Goal: Task Accomplishment & Management: Use online tool/utility

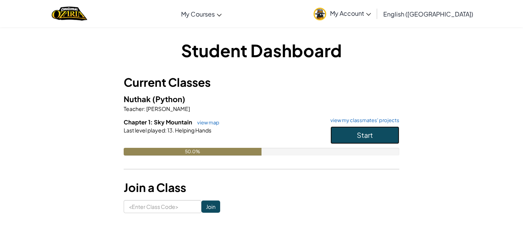
click at [335, 128] on button "Start" at bounding box center [365, 135] width 69 height 18
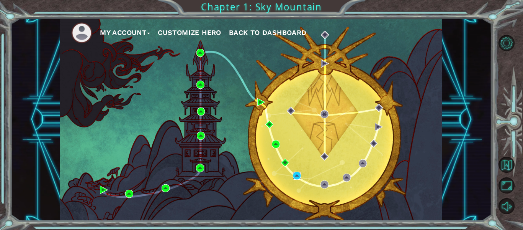
click at [293, 177] on img at bounding box center [297, 175] width 8 height 8
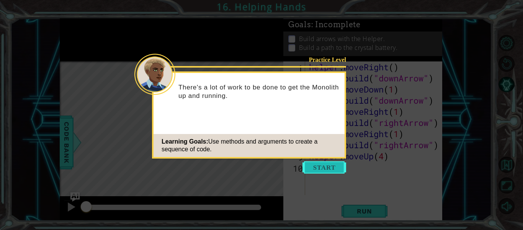
click at [323, 170] on button "Start" at bounding box center [325, 167] width 44 height 12
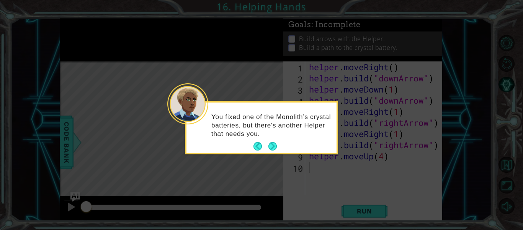
click at [281, 150] on div "You fixed one of the Monolith’s crystal batteries, but there's another Helper t…" at bounding box center [262, 128] width 150 height 47
click at [276, 148] on button "Next" at bounding box center [272, 145] width 9 height 9
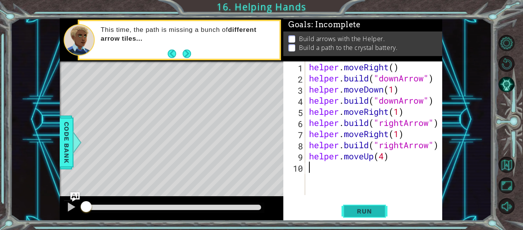
click at [368, 218] on button "Run" at bounding box center [365, 211] width 46 height 16
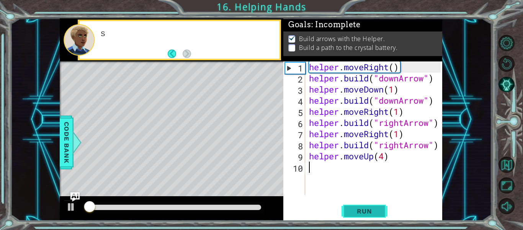
click at [350, 210] on span "Run" at bounding box center [364, 211] width 30 height 8
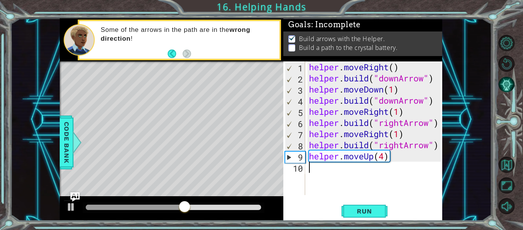
click at [503, 78] on button "AI Hint" at bounding box center [507, 84] width 16 height 16
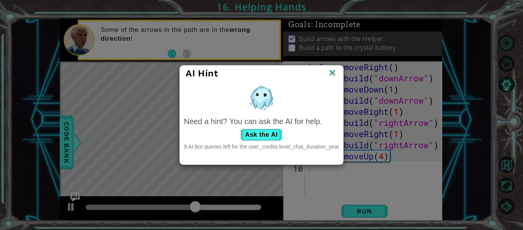
click at [328, 73] on div "AI Hint" at bounding box center [261, 72] width 151 height 11
click at [252, 145] on div "9 AI Bot queries left for the user_credits.level_chat_duration_year" at bounding box center [261, 147] width 155 height 8
click at [266, 133] on button "Ask the AI" at bounding box center [261, 134] width 43 height 12
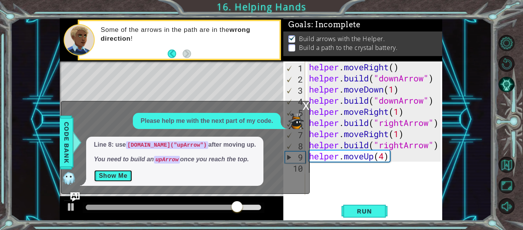
click at [122, 176] on button "Show Me" at bounding box center [113, 175] width 39 height 12
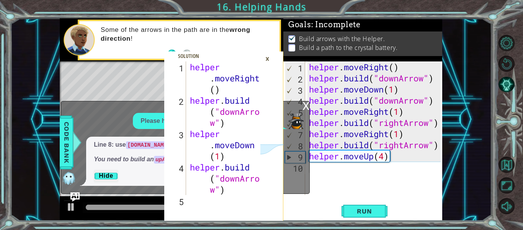
click at [308, 194] on div "helper . moveRight ( ) helper . build ( "downArrow" ) helper . moveDown ( 1 ) h…" at bounding box center [376, 139] width 137 height 156
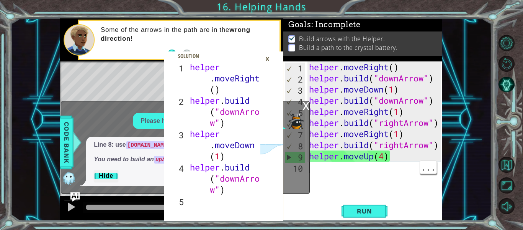
click at [321, 176] on div "helper . moveRight ( ) helper . build ( "downArrow" ) helper . moveDown ( 1 ) h…" at bounding box center [376, 139] width 137 height 156
click at [306, 105] on div "x" at bounding box center [306, 105] width 7 height 8
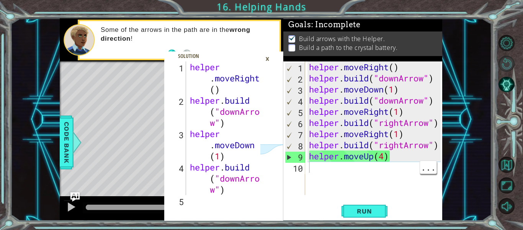
click at [503, 65] on button "Restart Level" at bounding box center [507, 64] width 16 height 16
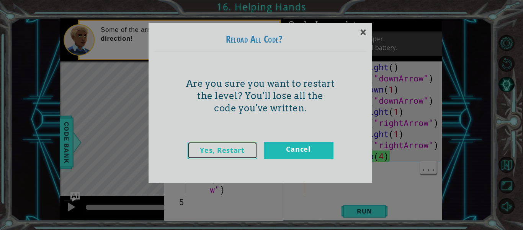
click at [228, 150] on link "Yes, Restart" at bounding box center [223, 149] width 70 height 17
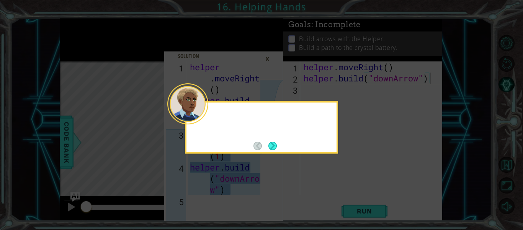
type textarea "[DOMAIN_NAME]("downArrow")"
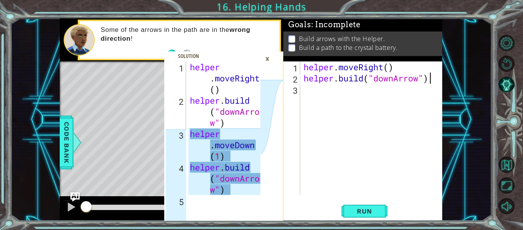
click at [272, 59] on div "×" at bounding box center [268, 58] width 12 height 13
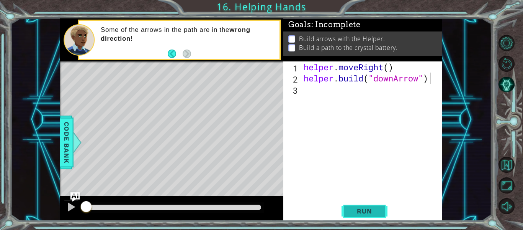
click at [355, 210] on span "Run" at bounding box center [364, 211] width 30 height 8
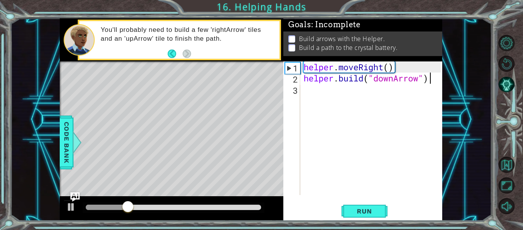
click at [308, 89] on div "helper . moveRight ( ) helper . build ( "downArrow" )" at bounding box center [373, 139] width 143 height 156
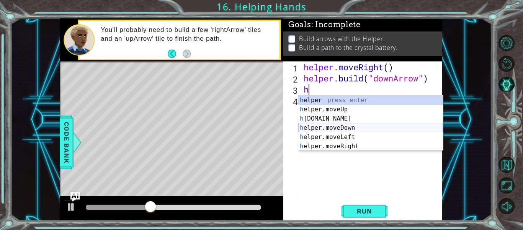
click at [316, 129] on div "h elper press enter h elper.moveUp press enter h [DOMAIN_NAME] press enter h el…" at bounding box center [371, 132] width 145 height 74
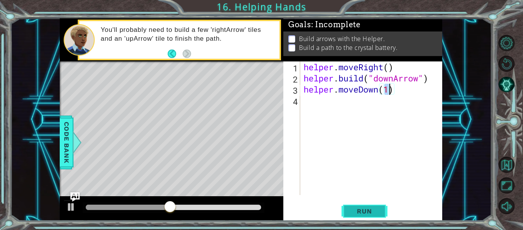
type textarea "helper.moveDown(1)"
click at [355, 206] on button "Run" at bounding box center [365, 211] width 46 height 16
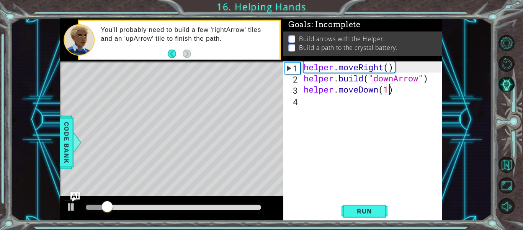
click at [311, 106] on div "helper . moveRight ( ) helper . build ( "downArrow" ) helper . moveDown ( 1 )" at bounding box center [373, 139] width 143 height 156
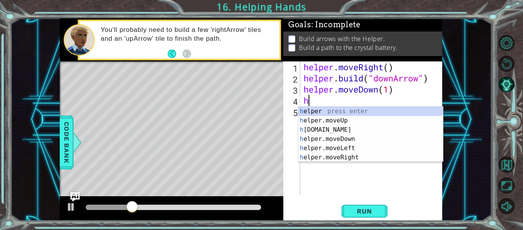
click at [345, 134] on div "h elper press enter h elper.moveUp press enter h [DOMAIN_NAME] press enter h el…" at bounding box center [371, 144] width 145 height 74
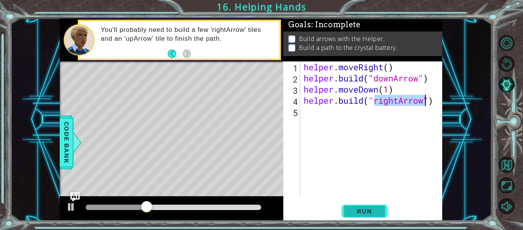
type textarea "[DOMAIN_NAME]("rightArrow")"
click at [372, 218] on button "Run" at bounding box center [365, 211] width 46 height 16
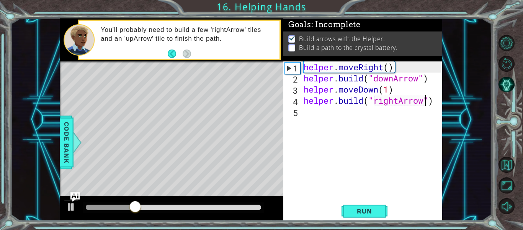
click at [310, 114] on div "helper . moveRight ( ) helper . build ( "downArrow" ) helper . moveDown ( 1 ) h…" at bounding box center [373, 139] width 143 height 156
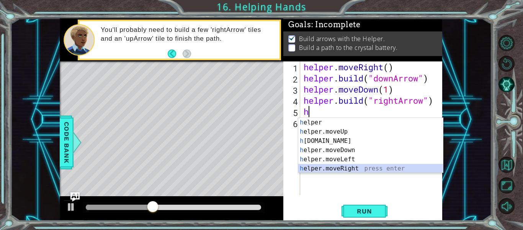
click at [349, 166] on div "h elper press enter h elper.moveUp press enter h [DOMAIN_NAME] press enter h el…" at bounding box center [371, 155] width 145 height 74
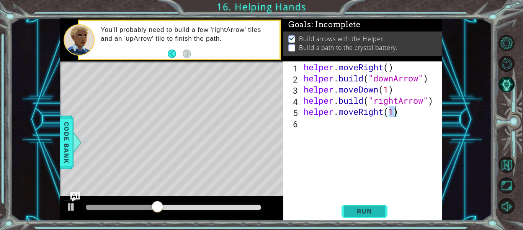
type textarea "helper.moveRight(1)"
click at [364, 212] on span "Run" at bounding box center [364, 211] width 30 height 8
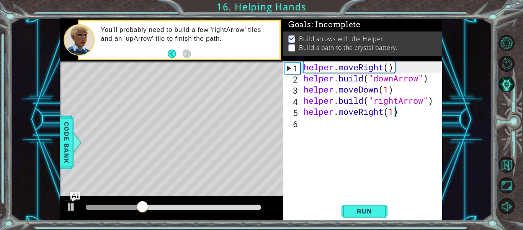
click at [307, 123] on div "helper . moveRight ( ) helper . build ( "downArrow" ) helper . moveDown ( 1 ) h…" at bounding box center [373, 139] width 143 height 156
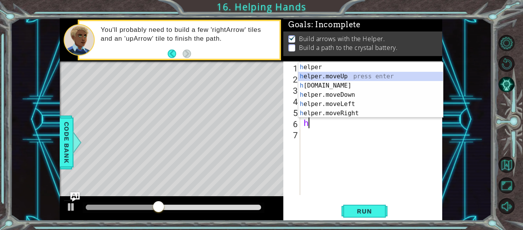
click at [351, 80] on div "h elper press enter h elper.moveUp press enter h [DOMAIN_NAME] press enter h el…" at bounding box center [371, 99] width 145 height 74
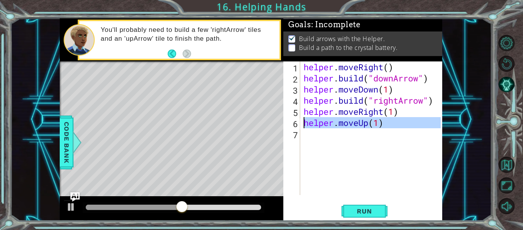
drag, startPoint x: 389, startPoint y: 128, endPoint x: 296, endPoint y: 121, distance: 92.6
click at [296, 121] on div "helper.moveUp(1) 1 2 3 4 5 6 7 helper . moveRight ( ) helper . build ( "downArr…" at bounding box center [363, 127] width 158 height 133
type textarea "helper.moveUp(1)"
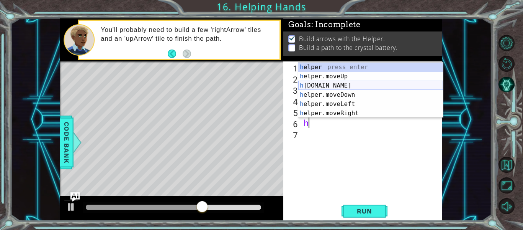
click at [338, 85] on div "h elper press enter h elper.moveUp press enter h [DOMAIN_NAME] press enter h el…" at bounding box center [371, 99] width 145 height 74
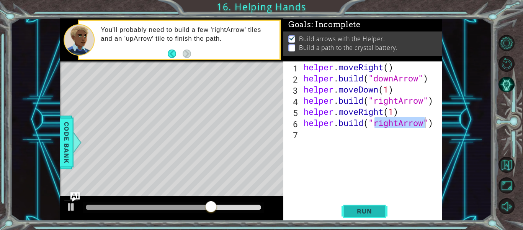
click at [366, 212] on span "Run" at bounding box center [364, 211] width 30 height 8
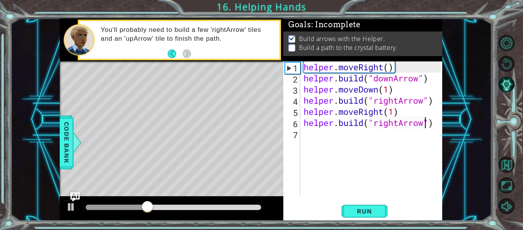
click at [322, 116] on div "helper . moveRight ( ) helper . build ( "downArrow" ) helper . moveDown ( 1 ) h…" at bounding box center [373, 139] width 143 height 156
type textarea "helper.moveRight(1)"
click at [304, 132] on div "helper . moveRight ( ) helper . build ( "downArrow" ) helper . moveDown ( 1 ) h…" at bounding box center [373, 139] width 143 height 156
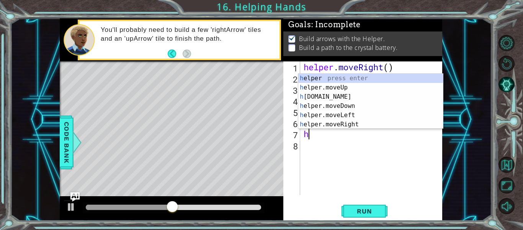
click at [353, 126] on div "h elper press enter h elper.moveUp press enter h [DOMAIN_NAME] press enter h el…" at bounding box center [371, 111] width 145 height 74
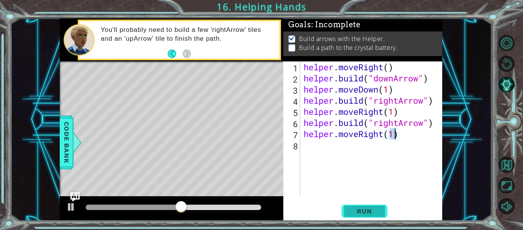
type textarea "helper.moveRight(1)"
click at [365, 213] on span "Run" at bounding box center [364, 211] width 30 height 8
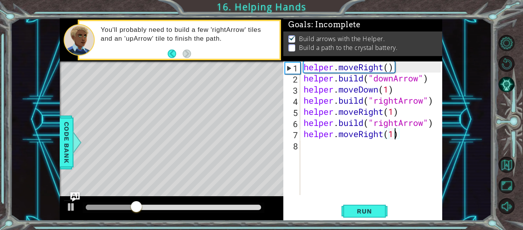
click at [313, 143] on div "helper . moveRight ( ) helper . build ( "downArrow" ) helper . moveDown ( 1 ) h…" at bounding box center [373, 139] width 143 height 156
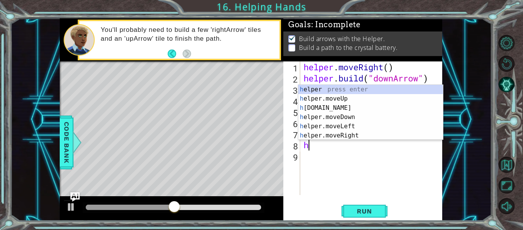
click at [350, 110] on div "h elper press enter h elper.moveUp press enter h [DOMAIN_NAME] press enter h el…" at bounding box center [371, 122] width 145 height 74
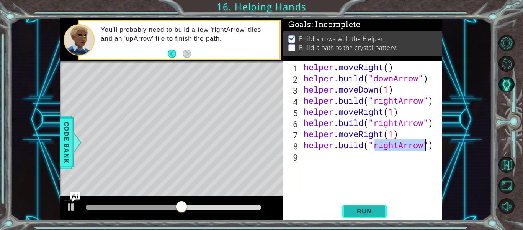
type textarea "[DOMAIN_NAME]("rightArrow")"
click at [367, 212] on span "Run" at bounding box center [364, 211] width 30 height 8
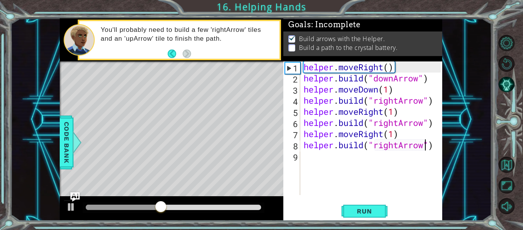
click at [312, 154] on div "helper . moveRight ( ) helper . build ( "downArrow" ) helper . moveDown ( 1 ) h…" at bounding box center [373, 139] width 143 height 156
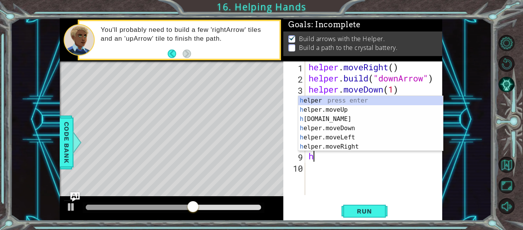
click at [348, 109] on div "h elper press enter h elper.moveUp press enter h [DOMAIN_NAME] press enter h el…" at bounding box center [371, 133] width 145 height 74
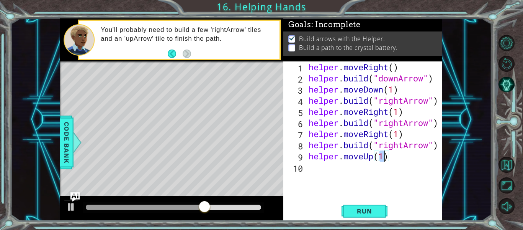
scroll to position [0, 3]
type textarea "helper.moveUp(2)"
click at [368, 210] on span "Run" at bounding box center [364, 211] width 30 height 8
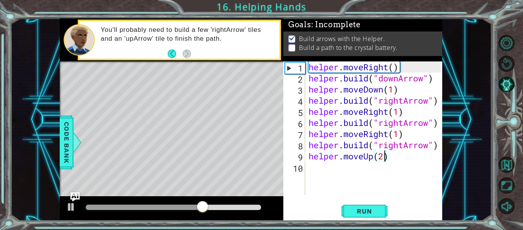
click at [313, 172] on div "helper . moveRight ( ) helper . build ( "downArrow" ) helper . moveDown ( 1 ) h…" at bounding box center [376, 139] width 138 height 156
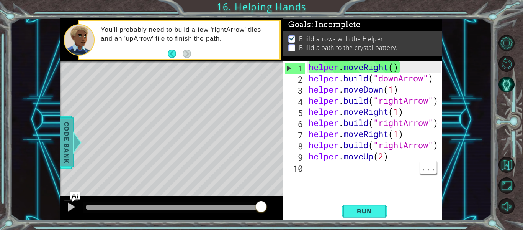
click at [72, 136] on span "Code Bank" at bounding box center [67, 142] width 12 height 47
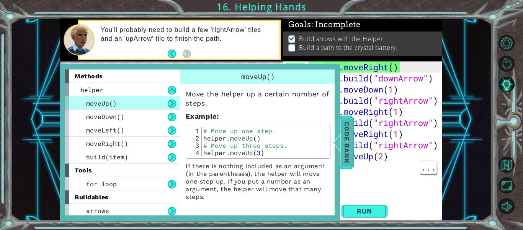
click at [351, 149] on span "Code Bank" at bounding box center [347, 142] width 12 height 47
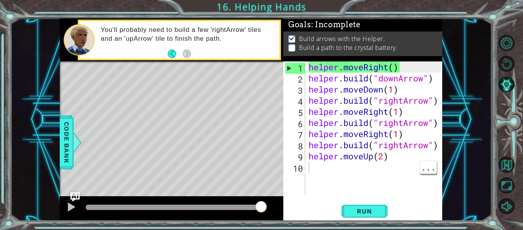
click at [314, 169] on div "helper . moveRight ( ) helper . build ( "downArrow" ) helper . moveDown ( 1 ) h…" at bounding box center [376, 139] width 138 height 156
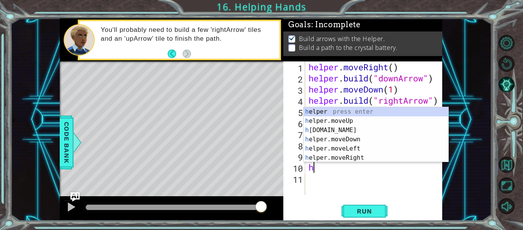
click at [346, 126] on div "h elper press enter h elper.moveUp press enter h [DOMAIN_NAME] press enter h el…" at bounding box center [376, 144] width 145 height 74
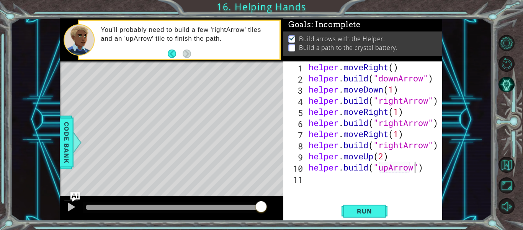
scroll to position [0, 5]
type textarea "[DOMAIN_NAME]("upArrow")"
click at [371, 212] on span "Run" at bounding box center [364, 211] width 30 height 8
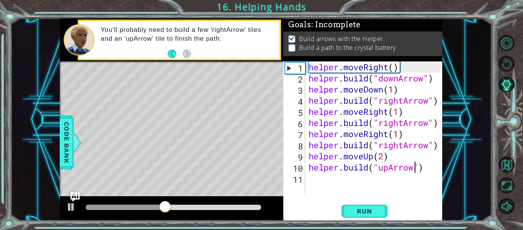
click at [303, 177] on div "11" at bounding box center [295, 179] width 20 height 11
click at [300, 171] on div "10" at bounding box center [295, 167] width 20 height 11
type textarea "[DOMAIN_NAME]("upArrow")"
click at [427, 172] on div "helper . moveRight ( ) helper . build ( "downArrow" ) helper . moveDown ( 1 ) h…" at bounding box center [376, 139] width 138 height 156
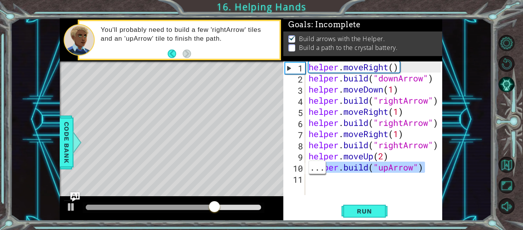
drag, startPoint x: 423, startPoint y: 171, endPoint x: 305, endPoint y: 171, distance: 118.4
click at [305, 171] on div "[DOMAIN_NAME]("upArrow") 1 2 3 4 5 6 7 8 9 10 11 helper . moveRight ( ) helper …" at bounding box center [363, 127] width 158 height 133
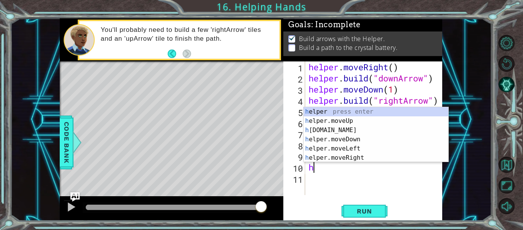
type textarea "h"
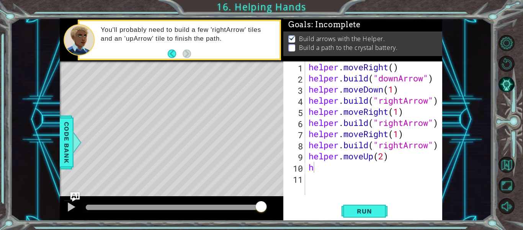
click at [213, 86] on div "Level Map" at bounding box center [237, 174] width 354 height 226
click at [349, 162] on div "helper . moveRight ( ) helper . build ( "downArrow" ) helper . moveDown ( 1 ) h…" at bounding box center [376, 139] width 137 height 156
click at [342, 169] on div "helper . moveRight ( ) helper . build ( "downArrow" ) helper . moveDown ( 1 ) h…" at bounding box center [376, 139] width 137 height 156
click at [164, 111] on div "Level Map" at bounding box center [237, 174] width 354 height 226
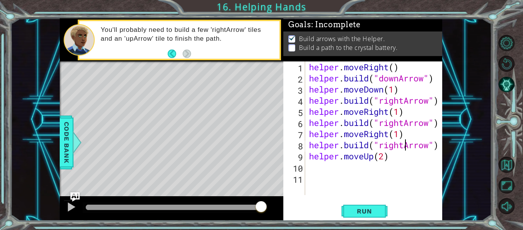
click at [405, 144] on div "helper . moveRight ( ) helper . build ( "downArrow" ) helper . moveDown ( 1 ) h…" at bounding box center [376, 139] width 137 height 156
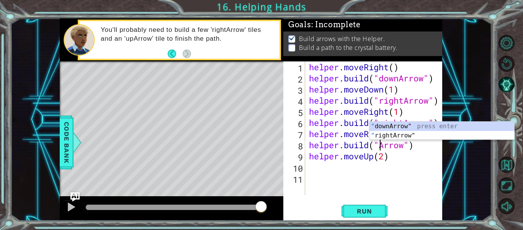
scroll to position [0, 4]
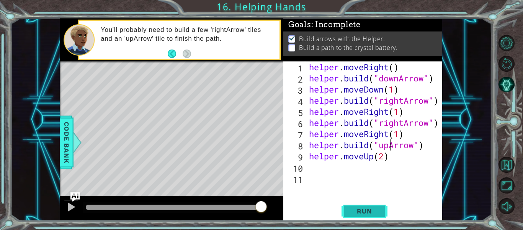
type textarea "[DOMAIN_NAME]("upArrow")"
click at [368, 215] on button "Run" at bounding box center [365, 211] width 46 height 16
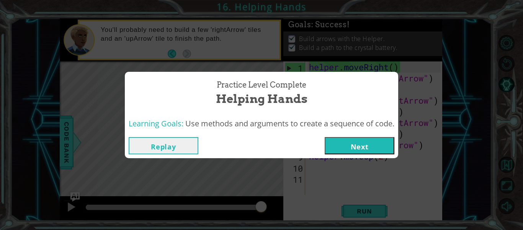
click at [372, 142] on button "Next" at bounding box center [360, 145] width 70 height 17
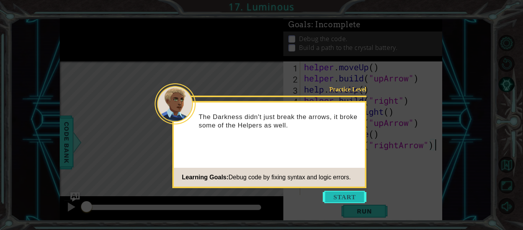
click at [346, 200] on button "Start" at bounding box center [345, 196] width 44 height 12
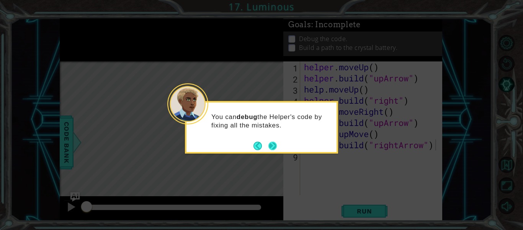
click at [274, 142] on button "Next" at bounding box center [272, 145] width 9 height 9
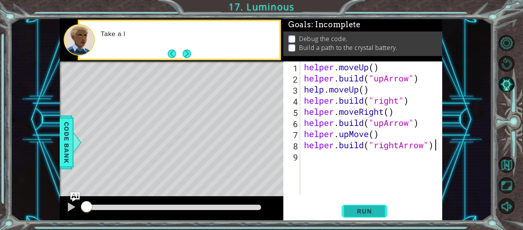
click at [367, 217] on button "Run" at bounding box center [365, 211] width 46 height 16
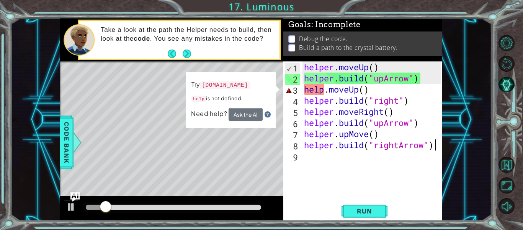
click at [324, 90] on div "helper . moveUp ( ) helper . build ( "upArrow" ) help . moveUp ( ) helper . bui…" at bounding box center [374, 139] width 142 height 156
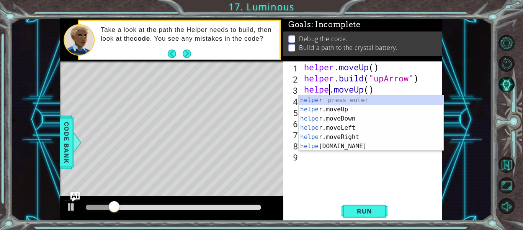
scroll to position [0, 2]
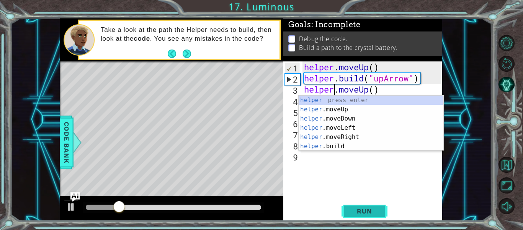
click at [376, 219] on button "Run" at bounding box center [365, 211] width 46 height 16
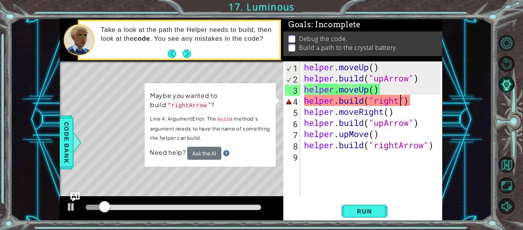
click at [400, 98] on div "helper . moveUp ( ) helper . build ( "upArrow" ) helper . moveUp ( ) helper . b…" at bounding box center [374, 139] width 142 height 156
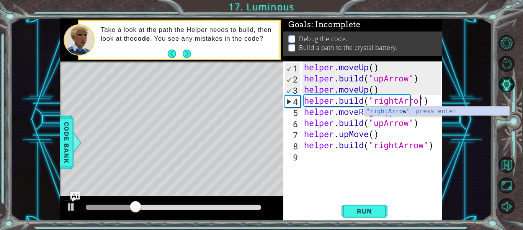
scroll to position [0, 6]
click at [375, 208] on span "Run" at bounding box center [364, 211] width 30 height 8
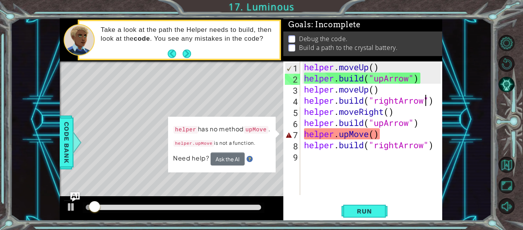
click at [376, 139] on div "helper . moveUp ( ) helper . build ( "upArrow" ) helper . moveUp ( ) helper . b…" at bounding box center [374, 139] width 142 height 156
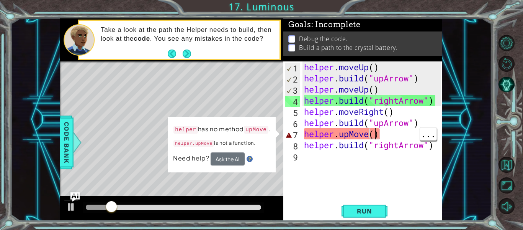
click at [369, 135] on div "helper . moveUp ( ) helper . build ( "upArrow" ) helper . moveUp ( ) helper . b…" at bounding box center [374, 139] width 142 height 156
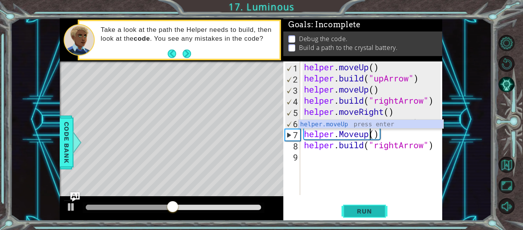
click at [362, 211] on span "Run" at bounding box center [364, 211] width 30 height 8
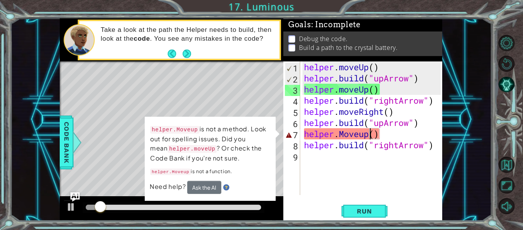
click at [374, 138] on div "helper . moveUp ( ) helper . build ( "upArrow" ) helper . moveUp ( ) helper . b…" at bounding box center [374, 139] width 142 height 156
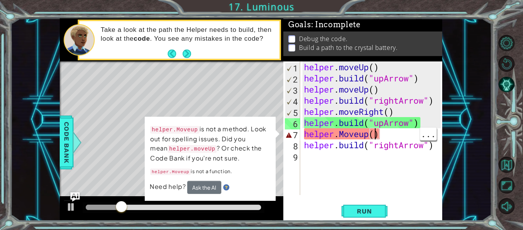
scroll to position [0, 3]
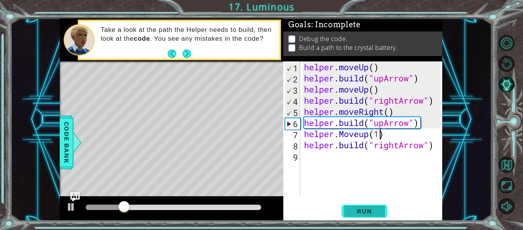
click at [371, 215] on span "Run" at bounding box center [364, 211] width 30 height 8
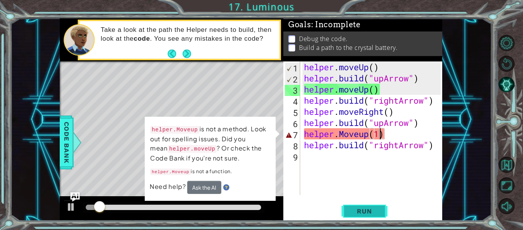
scroll to position [0, 3]
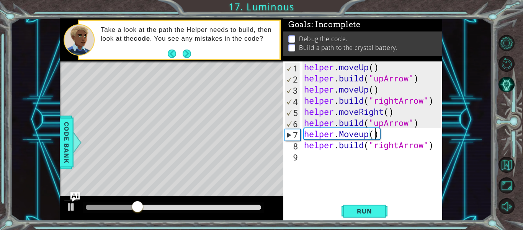
click at [211, 207] on div at bounding box center [174, 206] width 176 height 5
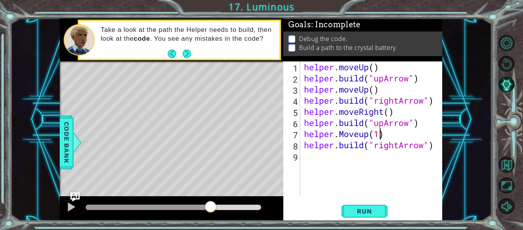
scroll to position [0, 3]
click at [376, 218] on button "Run" at bounding box center [365, 211] width 46 height 16
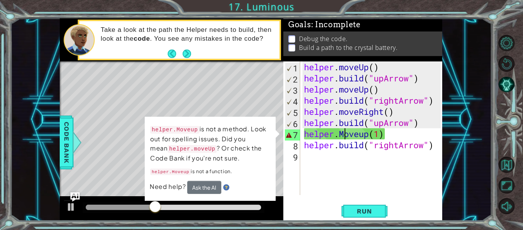
click at [346, 129] on div "helper . moveUp ( ) helper . build ( "upArrow" ) helper . moveUp ( ) helper . b…" at bounding box center [374, 139] width 142 height 156
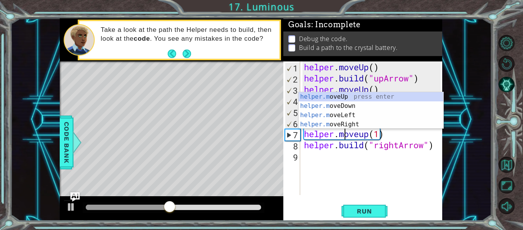
scroll to position [0, 2]
click at [384, 217] on button "Run" at bounding box center [365, 211] width 46 height 16
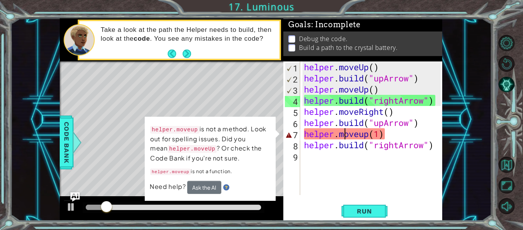
click at [363, 132] on div "helper . moveUp ( ) helper . build ( "upArrow" ) helper . moveUp ( ) helper . b…" at bounding box center [374, 139] width 142 height 156
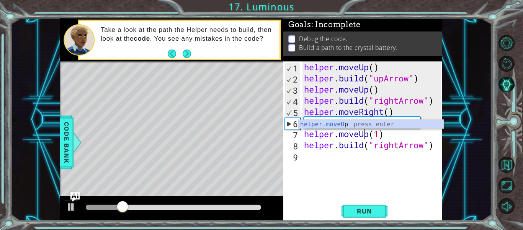
scroll to position [0, 3]
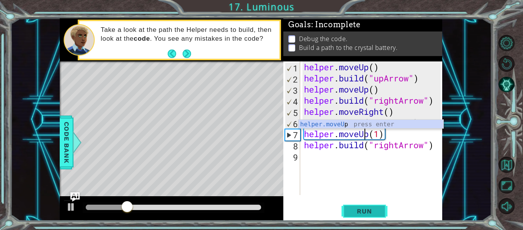
type textarea "helper.moveUp(1)"
click at [364, 209] on span "Run" at bounding box center [364, 211] width 30 height 8
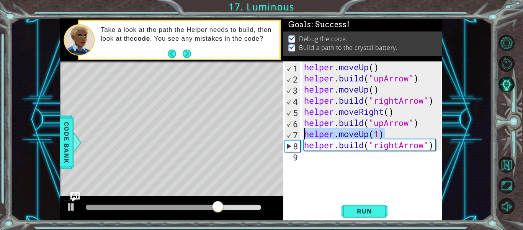
drag, startPoint x: 387, startPoint y: 130, endPoint x: 300, endPoint y: 136, distance: 87.6
click at [300, 136] on div "helper.moveUp(1) 1 2 3 4 5 6 7 8 9 helper . moveUp ( ) helper . build ( "upArro…" at bounding box center [363, 127] width 158 height 133
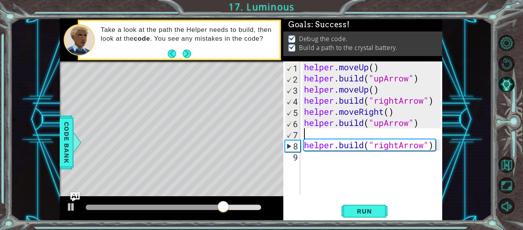
scroll to position [0, 0]
click at [375, 199] on div "1 2 3 4 5 6 7 8 9 helper . moveUp ( ) helper . build ( "upArrow" ) helper . mov…" at bounding box center [363, 140] width 159 height 159
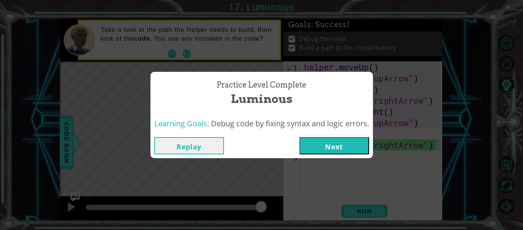
click at [328, 144] on button "Next" at bounding box center [335, 145] width 70 height 17
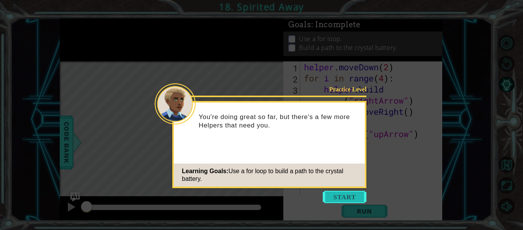
click at [342, 195] on button "Start" at bounding box center [345, 196] width 44 height 12
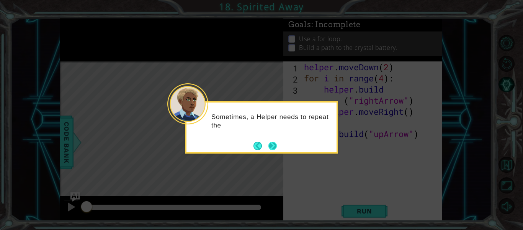
click at [276, 150] on button "Next" at bounding box center [272, 145] width 13 height 13
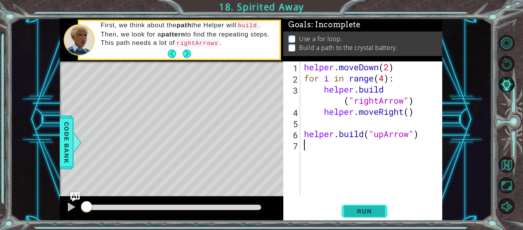
click at [363, 211] on span "Run" at bounding box center [364, 211] width 30 height 8
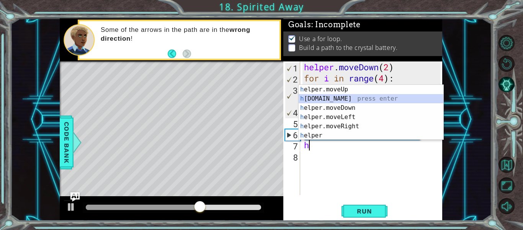
click at [322, 100] on div "h elper.moveUp press enter h [DOMAIN_NAME] press enter h elper.moveDown press e…" at bounding box center [371, 122] width 145 height 74
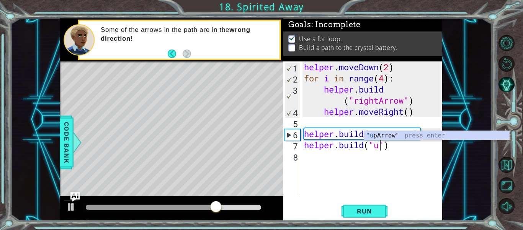
scroll to position [0, 4]
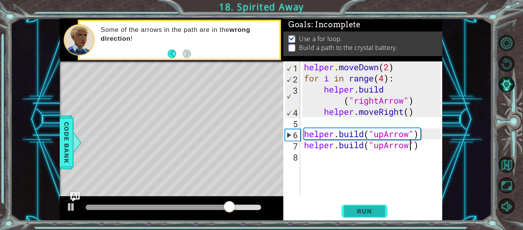
click at [370, 216] on button "Run" at bounding box center [365, 211] width 46 height 16
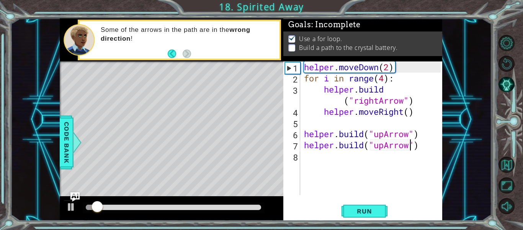
click at [420, 148] on div "helper . moveDown ( 2 ) for i in range ( 4 ) : helper . build ( "rightArrow" ) …" at bounding box center [374, 139] width 142 height 156
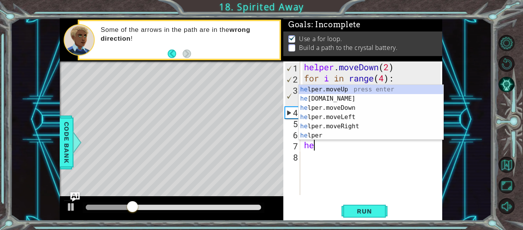
scroll to position [0, 0]
type textarea "helper.moveUp(1)"
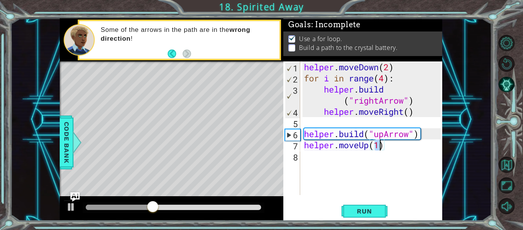
click at [378, 216] on button "Run" at bounding box center [365, 211] width 46 height 16
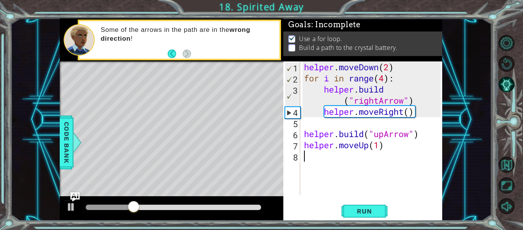
click at [317, 159] on div "helper . moveDown ( 2 ) for i in range ( 4 ) : helper . build ( "rightArrow" ) …" at bounding box center [374, 139] width 142 height 156
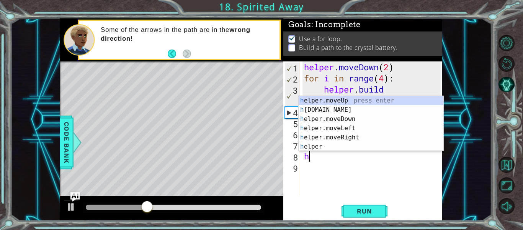
click at [312, 110] on div "h elper.moveUp press enter h [DOMAIN_NAME] press enter h elper.moveDown press e…" at bounding box center [371, 133] width 145 height 74
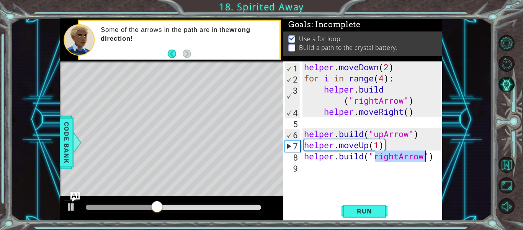
scroll to position [0, 3]
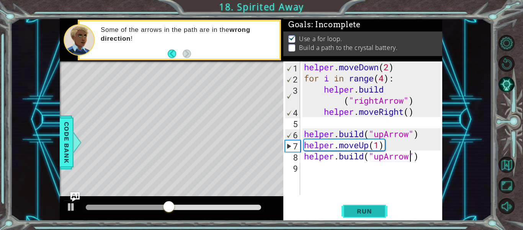
type textarea "[DOMAIN_NAME]("upArrow")"
click at [366, 212] on span "Run" at bounding box center [364, 211] width 30 height 8
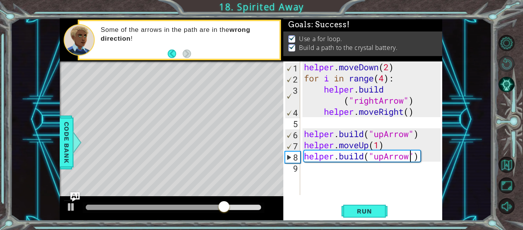
click at [504, 63] on button "Restart Level" at bounding box center [507, 64] width 16 height 16
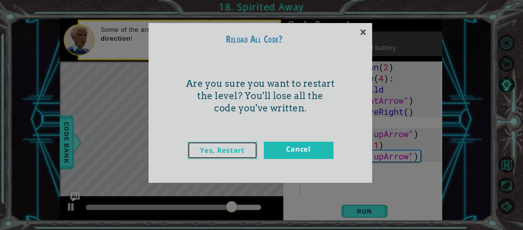
click at [216, 150] on link "Yes, Restart" at bounding box center [223, 149] width 70 height 17
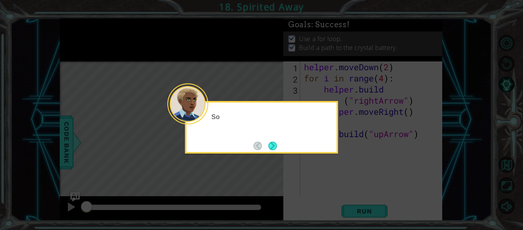
scroll to position [0, 0]
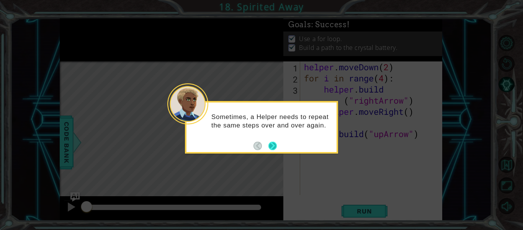
click at [275, 146] on button "Next" at bounding box center [273, 145] width 13 height 13
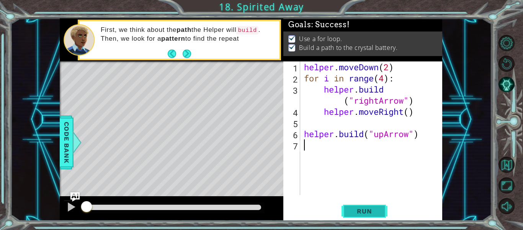
click at [369, 218] on button "Run" at bounding box center [365, 211] width 46 height 16
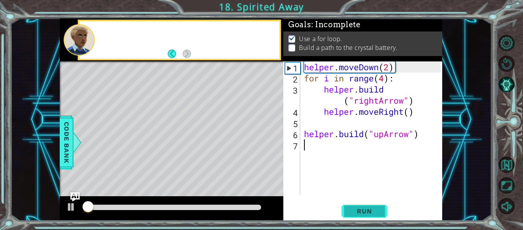
click at [367, 214] on span "Run" at bounding box center [364, 211] width 30 height 8
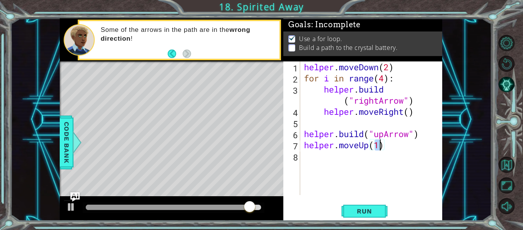
type textarea "helper.moveUp(1)"
click at [356, 200] on div "helper.moveUp(1) 1 2 3 4 5 6 7 8 helper . moveDown ( 2 ) for i in range ( 4 ) :…" at bounding box center [363, 140] width 159 height 159
click at [366, 215] on button "Run" at bounding box center [365, 211] width 46 height 16
click at [331, 156] on div "helper . moveDown ( 2 ) for i in range ( 4 ) : helper . build ( "rightArrow" ) …" at bounding box center [374, 139] width 142 height 156
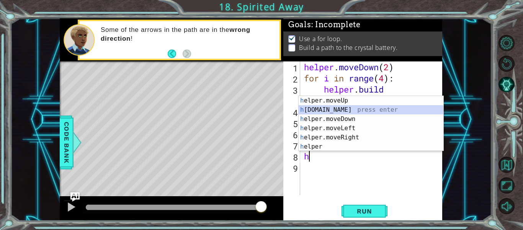
click at [320, 114] on div "h elper.moveUp press enter h [DOMAIN_NAME] press enter h elper.moveDown press e…" at bounding box center [371, 133] width 145 height 74
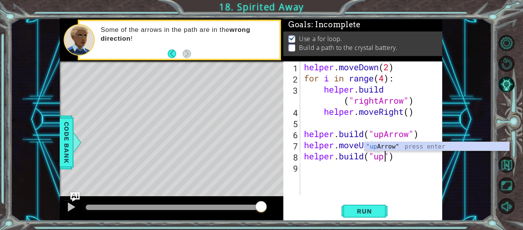
scroll to position [0, 4]
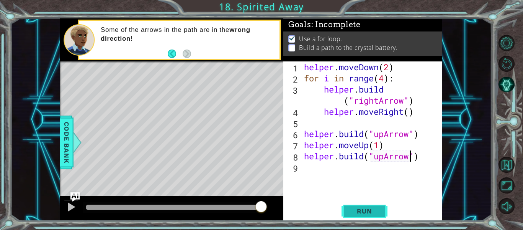
type textarea "[DOMAIN_NAME]("upArrow")"
click at [376, 217] on button "Run" at bounding box center [365, 211] width 46 height 16
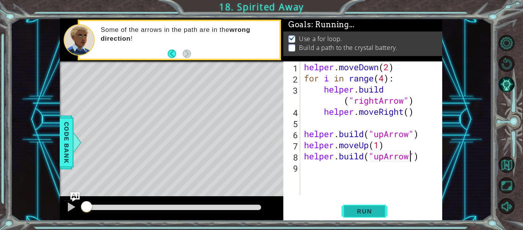
click at [363, 205] on button "Run" at bounding box center [365, 211] width 46 height 16
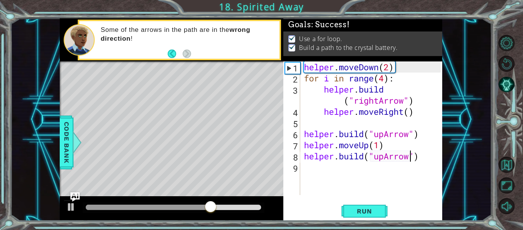
click at [313, 168] on div "helper . moveDown ( 2 ) for i in range ( 4 ) : helper . build ( "rightArrow" ) …" at bounding box center [374, 139] width 142 height 156
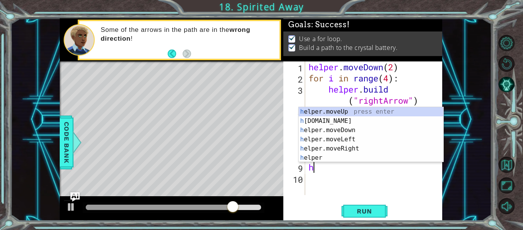
click at [312, 113] on div "h elper.moveUp press enter h [DOMAIN_NAME] press enter h elper.moveDown press e…" at bounding box center [371, 144] width 145 height 74
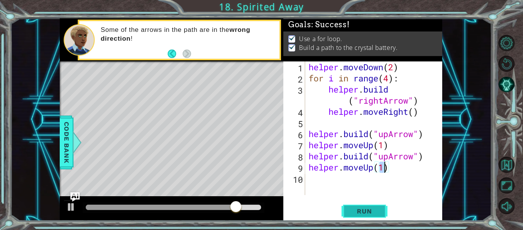
type textarea "helper.moveUp(1)"
click at [374, 218] on button "Run" at bounding box center [365, 211] width 46 height 16
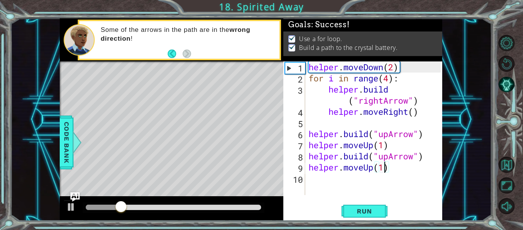
click at [401, 173] on div "helper . moveDown ( 2 ) for i in range ( 4 ) : helper . build ( "rightArrow" ) …" at bounding box center [376, 139] width 138 height 156
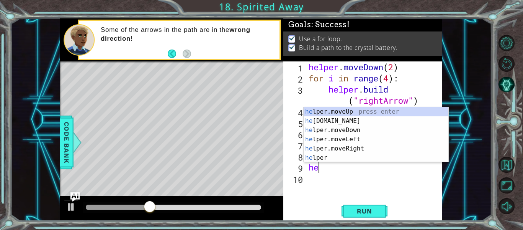
type textarea "h"
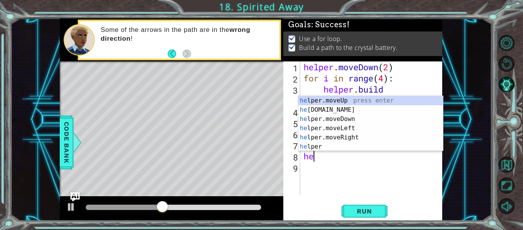
type textarea "h"
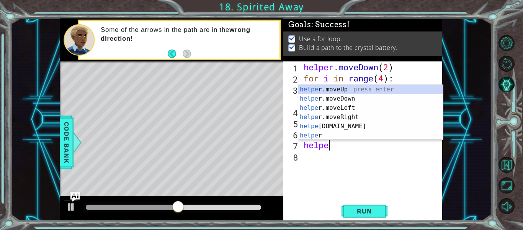
type textarea "h"
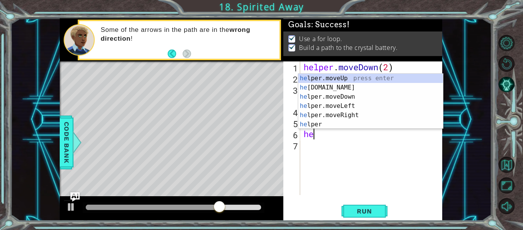
type textarea "h"
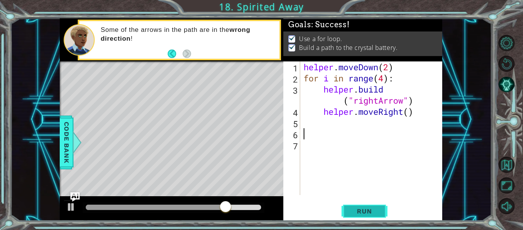
click at [360, 217] on button "Run" at bounding box center [365, 211] width 46 height 16
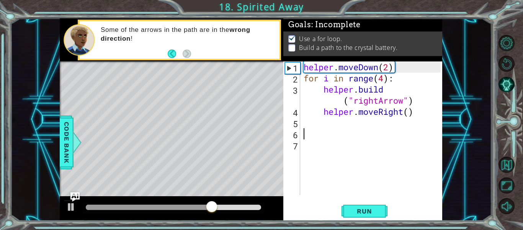
click at [422, 110] on div "helper . moveDown ( 2 ) for i in range ( 4 ) : helper . build ( "rightArrow" ) …" at bounding box center [373, 139] width 143 height 156
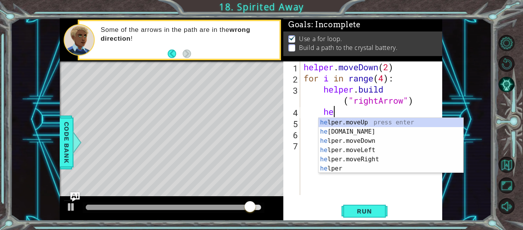
click at [338, 157] on div "he lper.moveUp press enter he [DOMAIN_NAME] press enter he lper.moveDown press …" at bounding box center [391, 155] width 145 height 74
type textarea "helper.moveRight(1)"
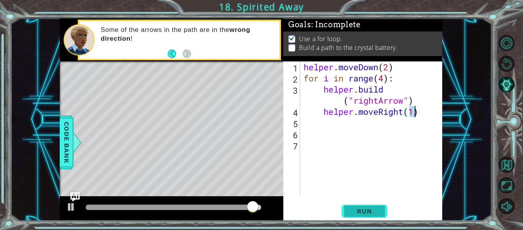
click at [366, 208] on span "Run" at bounding box center [364, 211] width 30 height 8
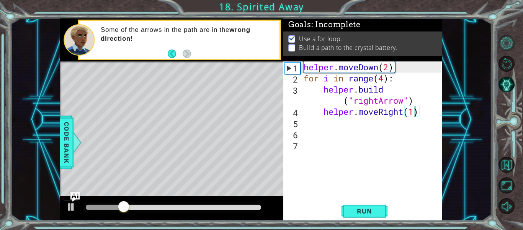
click at [508, 41] on button "Level Options" at bounding box center [507, 43] width 16 height 16
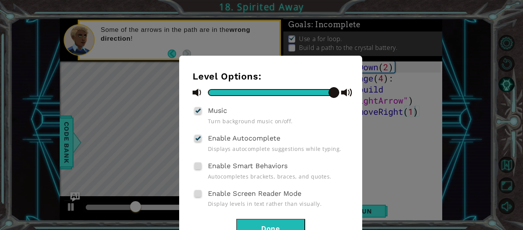
click at [284, 228] on button "Done" at bounding box center [270, 226] width 69 height 17
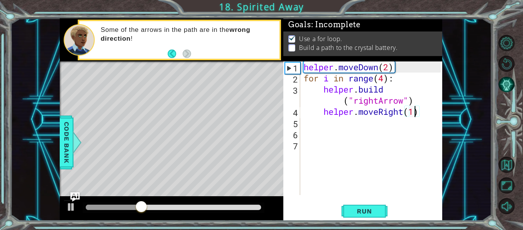
click at [507, 88] on button "AI Hint" at bounding box center [507, 84] width 16 height 16
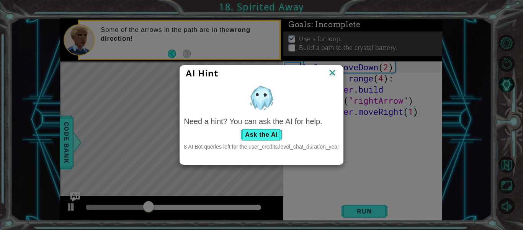
click at [325, 71] on div "AI Hint" at bounding box center [261, 72] width 151 height 11
click at [332, 85] on div at bounding box center [261, 97] width 155 height 29
click at [333, 75] on img at bounding box center [333, 72] width 10 height 11
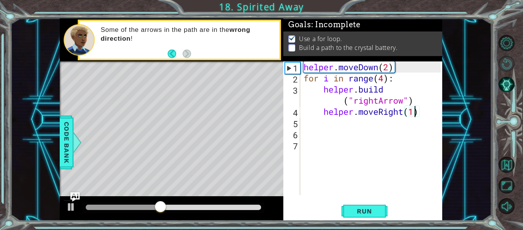
click at [501, 64] on button "Restart Level" at bounding box center [507, 64] width 16 height 16
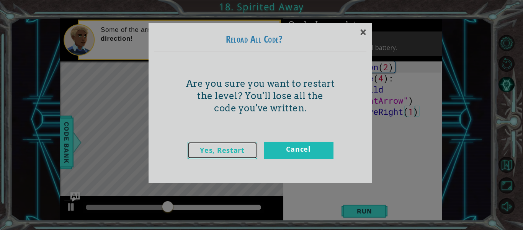
click at [243, 151] on link "Yes, Restart" at bounding box center [223, 149] width 70 height 17
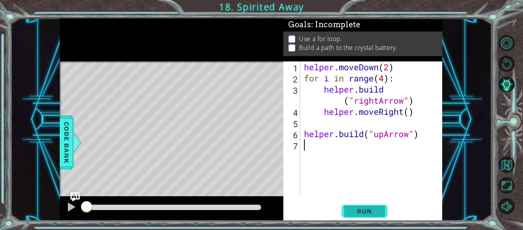
click at [359, 209] on span "Run" at bounding box center [364, 211] width 30 height 8
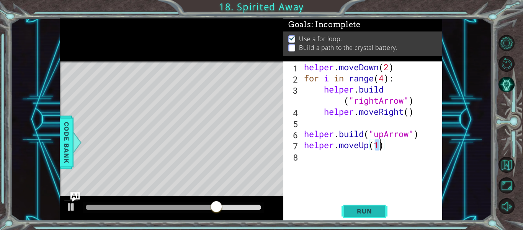
click at [376, 210] on span "Run" at bounding box center [364, 211] width 30 height 8
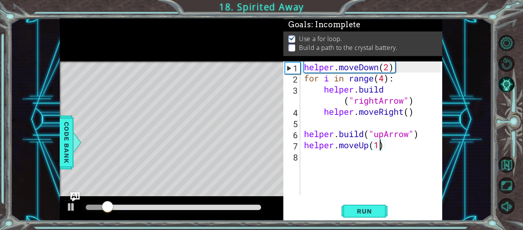
click at [388, 146] on div "helper . moveDown ( 2 ) for i in range ( 4 ) : helper . build ( "rightArrow" ) …" at bounding box center [374, 139] width 142 height 156
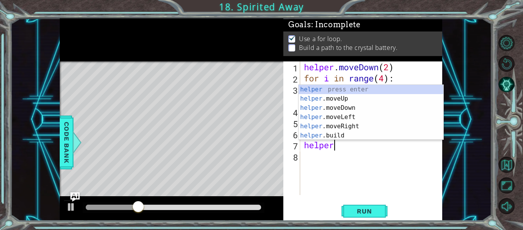
click at [340, 134] on div "helper press enter helper .moveUp press enter helper .moveDown press enter help…" at bounding box center [371, 122] width 145 height 74
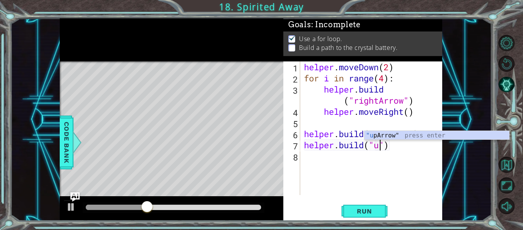
scroll to position [0, 4]
type textarea "[DOMAIN_NAME]("up\")"
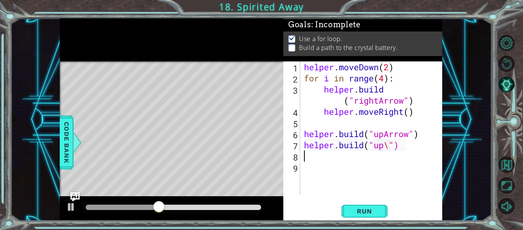
type textarea "\"
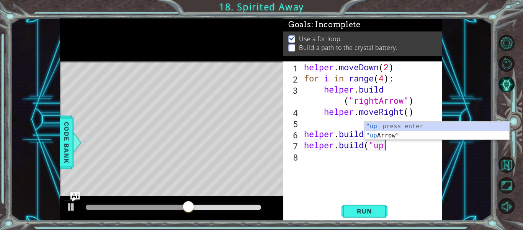
click at [391, 137] on div ""up press enter "up Arrow" press enter" at bounding box center [437, 139] width 145 height 37
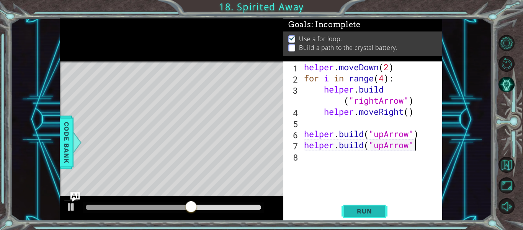
click at [373, 216] on button "Run" at bounding box center [365, 211] width 46 height 16
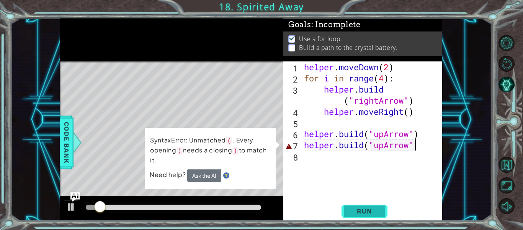
scroll to position [0, 5]
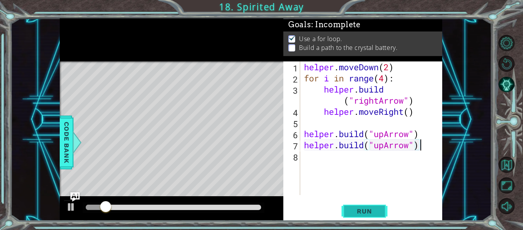
click at [362, 212] on span "Run" at bounding box center [364, 211] width 30 height 8
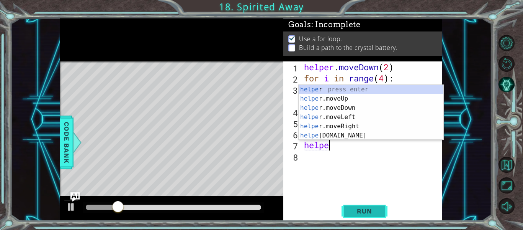
scroll to position [0, 0]
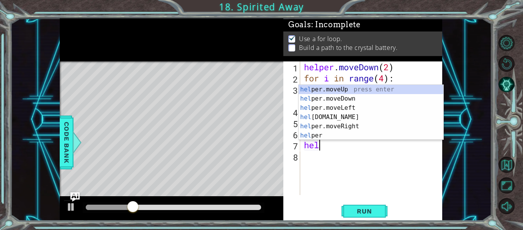
click at [366, 89] on div "hel per.moveUp press enter hel per.moveDown press enter hel per.moveLeft press …" at bounding box center [371, 122] width 145 height 74
type textarea "helper.moveUp(1)"
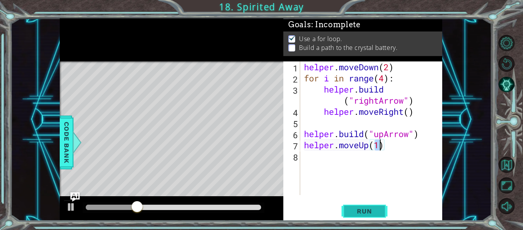
click at [374, 218] on button "Run" at bounding box center [365, 211] width 46 height 16
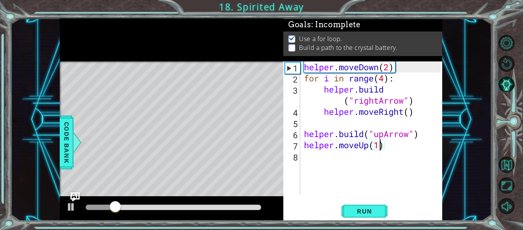
click at [517, 220] on div "1 ההההההההההההההההההההההההההההההההההההההההההההההההההההההההההההההההההההההההההההה…" at bounding box center [261, 115] width 523 height 230
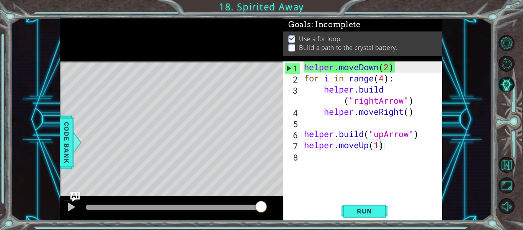
click at [310, 150] on div "helper . moveDown ( 2 ) for i in range ( 4 ) : helper . build ( "rightArrow" ) …" at bounding box center [374, 139] width 142 height 156
click at [296, 156] on div "8" at bounding box center [292, 156] width 15 height 11
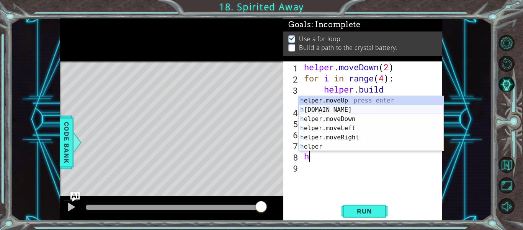
click at [326, 112] on div "h elper.moveUp press enter h [DOMAIN_NAME] press enter h elper.moveDown press e…" at bounding box center [371, 133] width 145 height 74
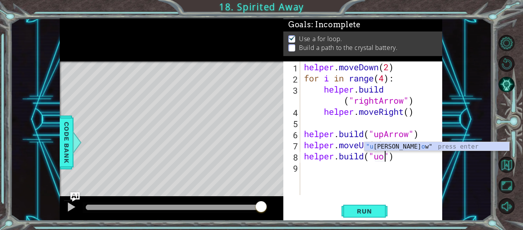
scroll to position [0, 3]
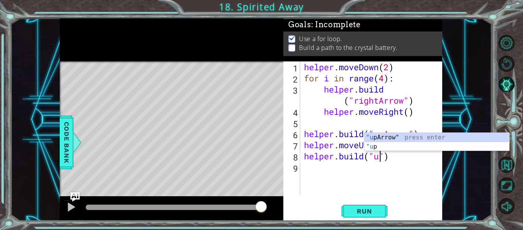
click at [388, 141] on div ""u [PERSON_NAME]" press enter "u p press enter" at bounding box center [437, 151] width 145 height 37
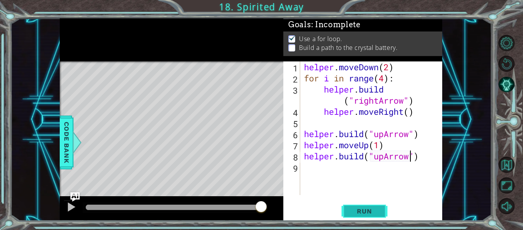
type textarea "[DOMAIN_NAME]("upArrow")"
click at [364, 214] on span "Run" at bounding box center [364, 211] width 30 height 8
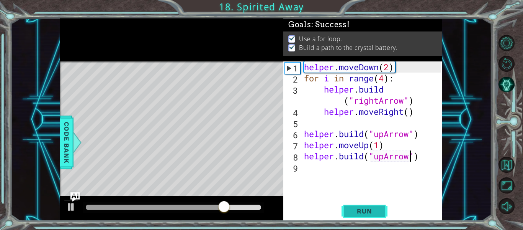
click at [368, 218] on button "Run" at bounding box center [365, 211] width 46 height 16
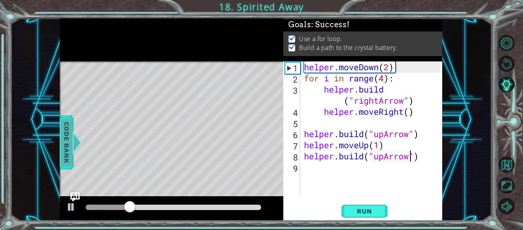
click at [69, 141] on span "Code Bank" at bounding box center [67, 142] width 12 height 47
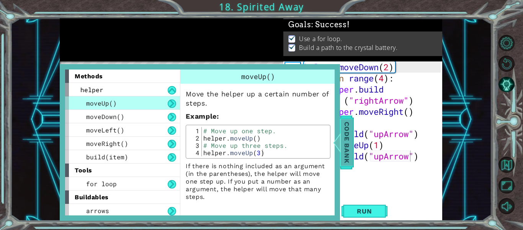
click at [346, 149] on span "Code Bank" at bounding box center [347, 142] width 12 height 47
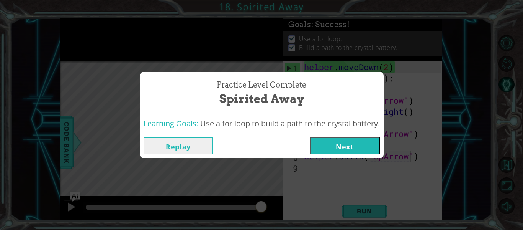
click at [354, 148] on button "Next" at bounding box center [345, 145] width 70 height 17
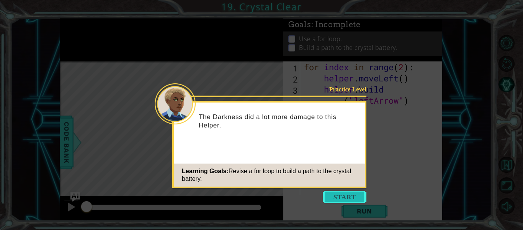
click at [347, 192] on button "Start" at bounding box center [345, 196] width 44 height 12
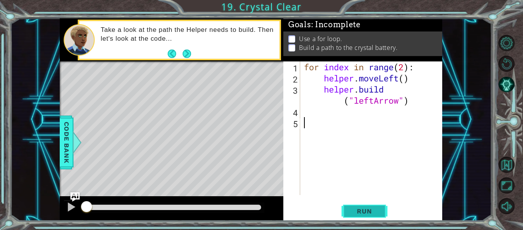
click at [374, 214] on span "Run" at bounding box center [364, 211] width 30 height 8
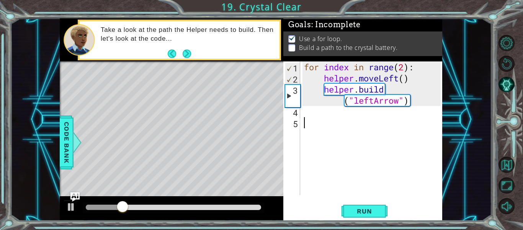
click at [310, 112] on div "for index in range ( 2 ) : helper . moveLeft ( ) helper . build ( "leftArrow" )" at bounding box center [374, 139] width 142 height 156
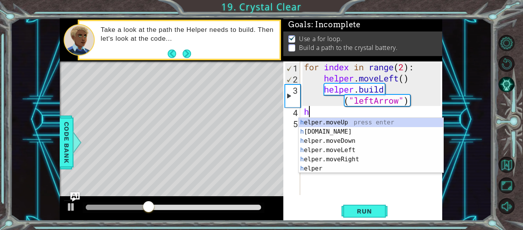
click at [356, 154] on div "h elper.moveUp press enter h [DOMAIN_NAME] press enter h elper.moveDown press e…" at bounding box center [371, 155] width 145 height 74
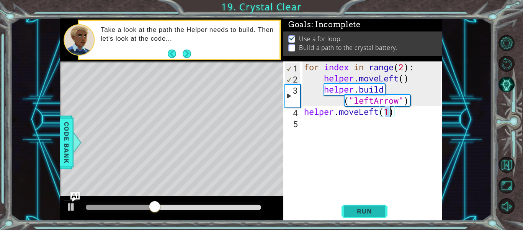
type textarea "helper.moveLeft(1)"
click at [372, 217] on button "Run" at bounding box center [365, 211] width 46 height 16
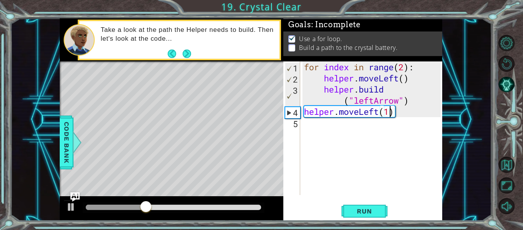
click at [303, 126] on div "for index in range ( 2 ) : helper . moveLeft ( ) helper . build ( "leftArrow" )…" at bounding box center [374, 139] width 142 height 156
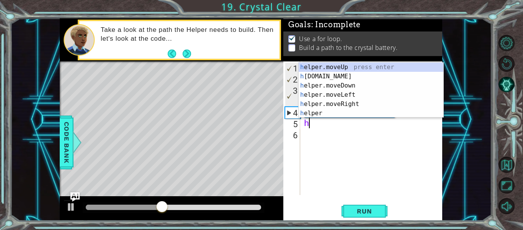
click at [350, 72] on div "h elper.moveUp press enter h [DOMAIN_NAME] press enter h elper.moveDown press e…" at bounding box center [371, 99] width 145 height 74
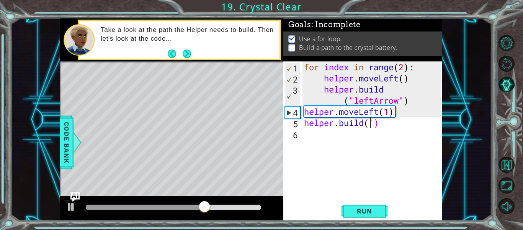
scroll to position [0, 3]
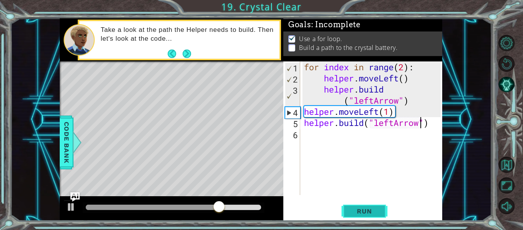
type textarea "[DOMAIN_NAME]("leftArrow")"
click at [369, 212] on span "Run" at bounding box center [364, 211] width 30 height 8
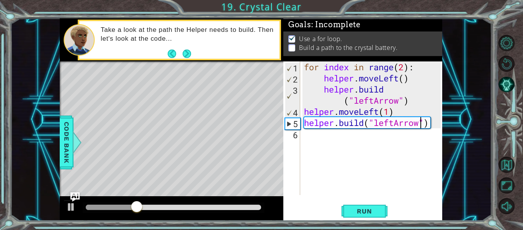
click at [307, 137] on div "for index in range ( 2 ) : helper . moveLeft ( ) helper . build ( "leftArrow" )…" at bounding box center [374, 139] width 142 height 156
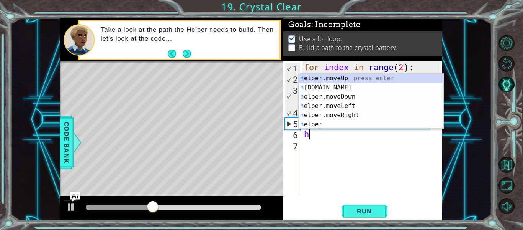
click at [356, 109] on div "h elper.moveUp press enter h [DOMAIN_NAME] press enter h elper.moveDown press e…" at bounding box center [371, 111] width 145 height 74
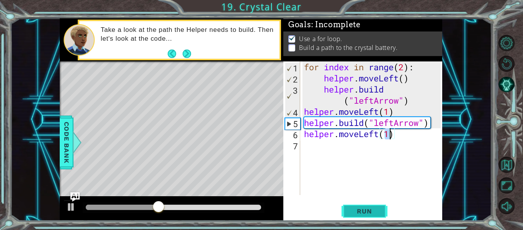
type textarea "helper.moveLeft(1)"
click at [369, 213] on span "Run" at bounding box center [364, 211] width 30 height 8
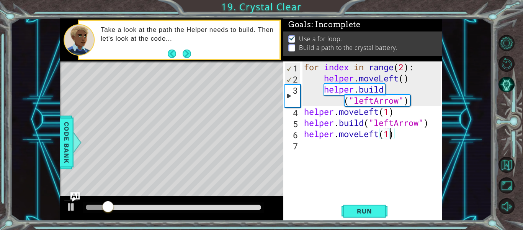
click at [317, 148] on div "for index in range ( 2 ) : helper . moveLeft ( ) helper . build ( "leftArrow" )…" at bounding box center [374, 139] width 142 height 156
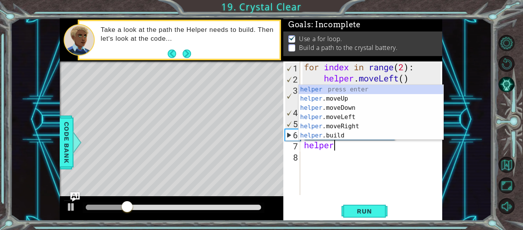
scroll to position [0, 1]
click at [347, 138] on div "helper press enter helper .moveUp press enter helper .moveDown press enter help…" at bounding box center [371, 122] width 145 height 74
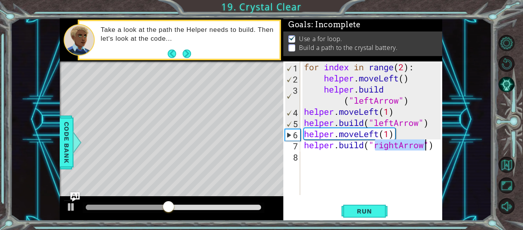
scroll to position [0, 3]
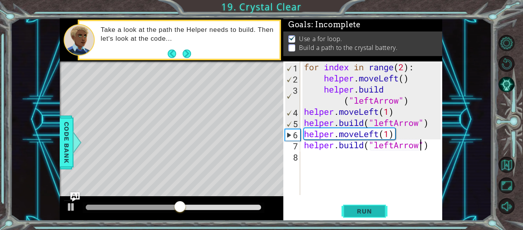
type textarea "[DOMAIN_NAME]("leftArrow")"
click at [372, 209] on span "Run" at bounding box center [364, 211] width 30 height 8
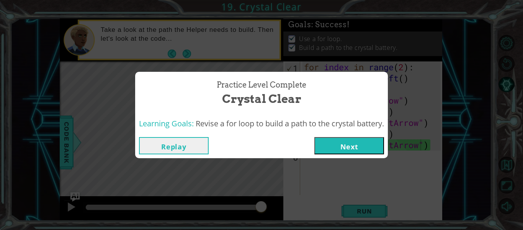
click at [370, 153] on button "Next" at bounding box center [350, 145] width 70 height 17
